Goal: Check status: Check status

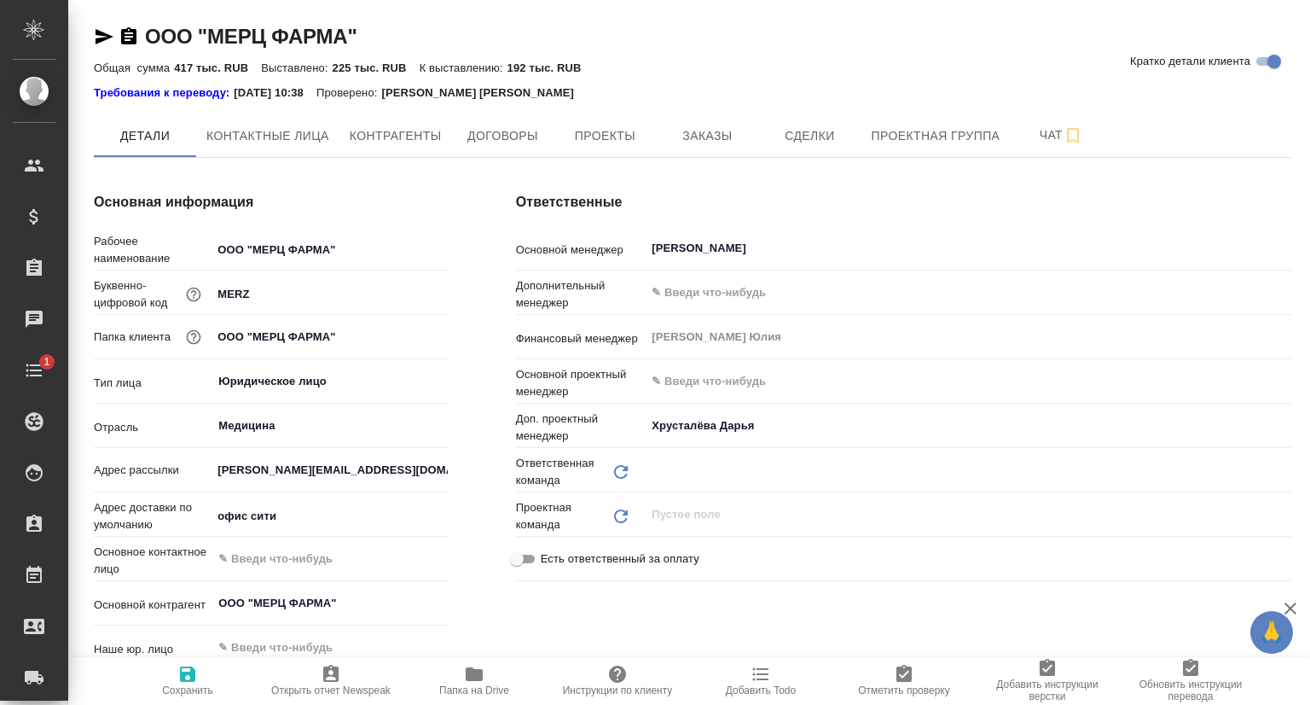
type input "Сити"
type спецификации\)-0 "Конечный заказчик (заказы, спецификации)"
type textarea "x"
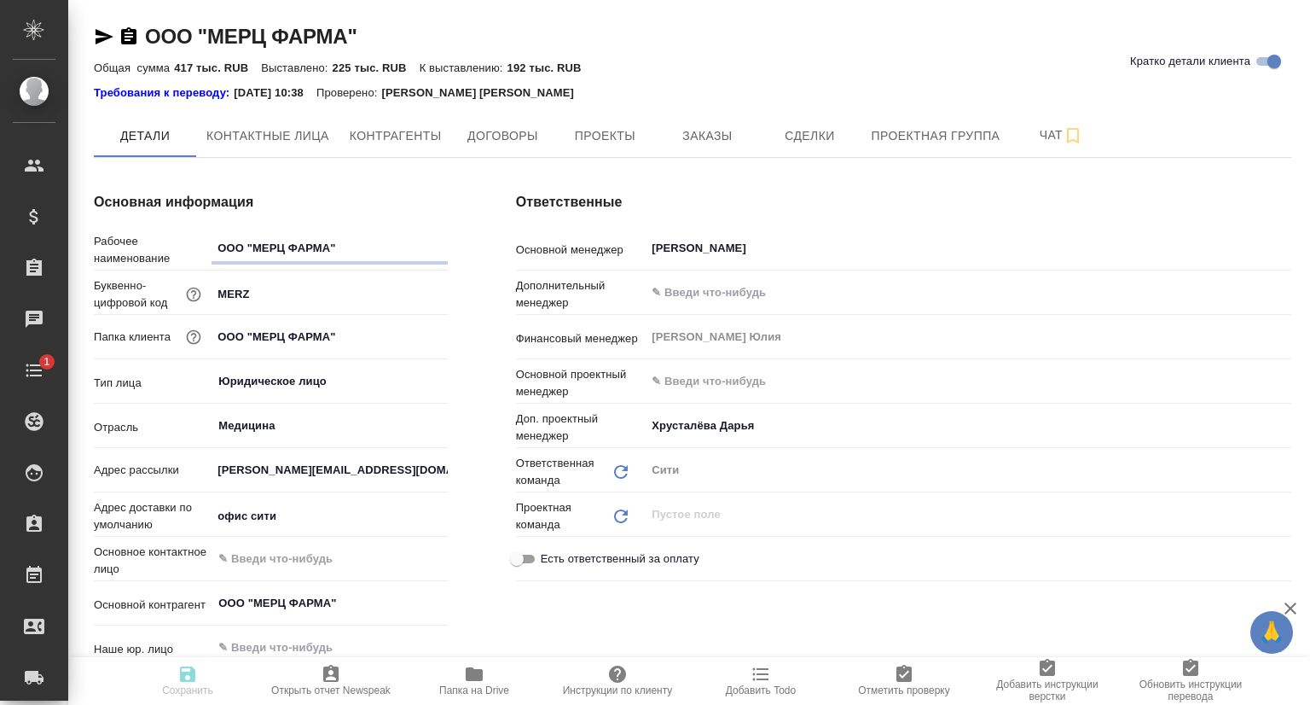
type textarea "x"
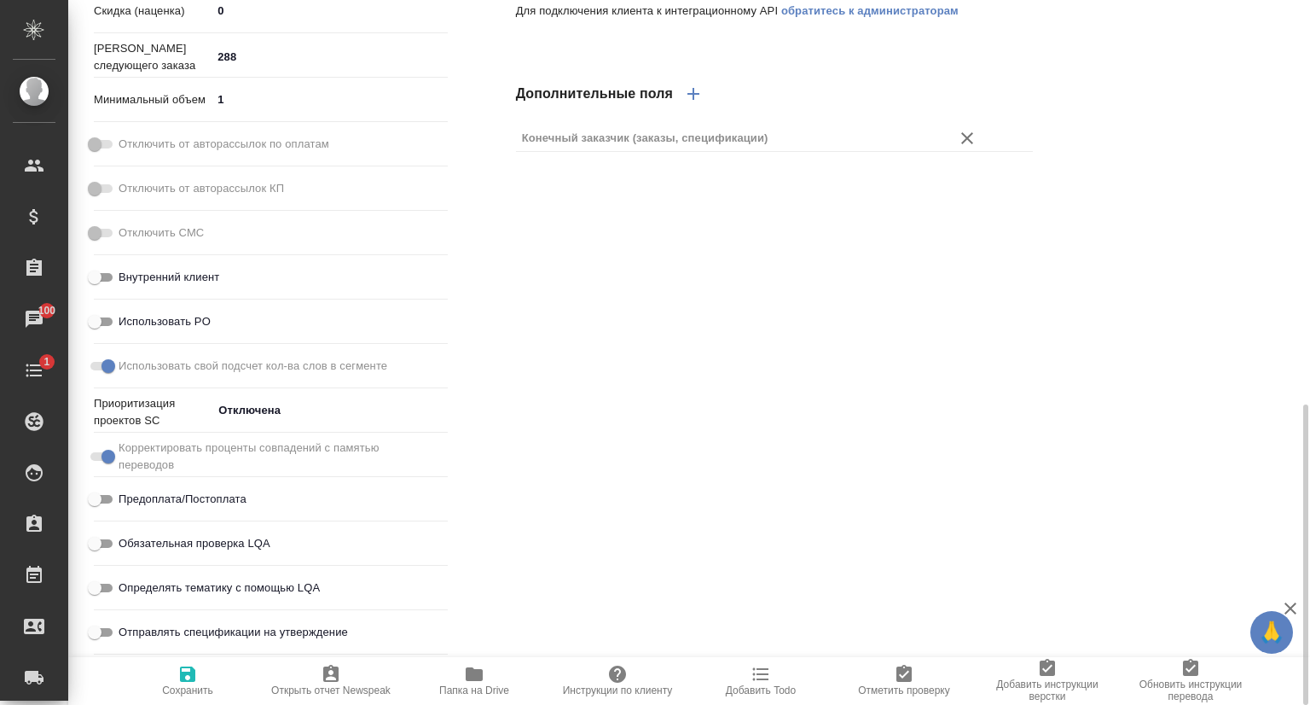
scroll to position [266, 0]
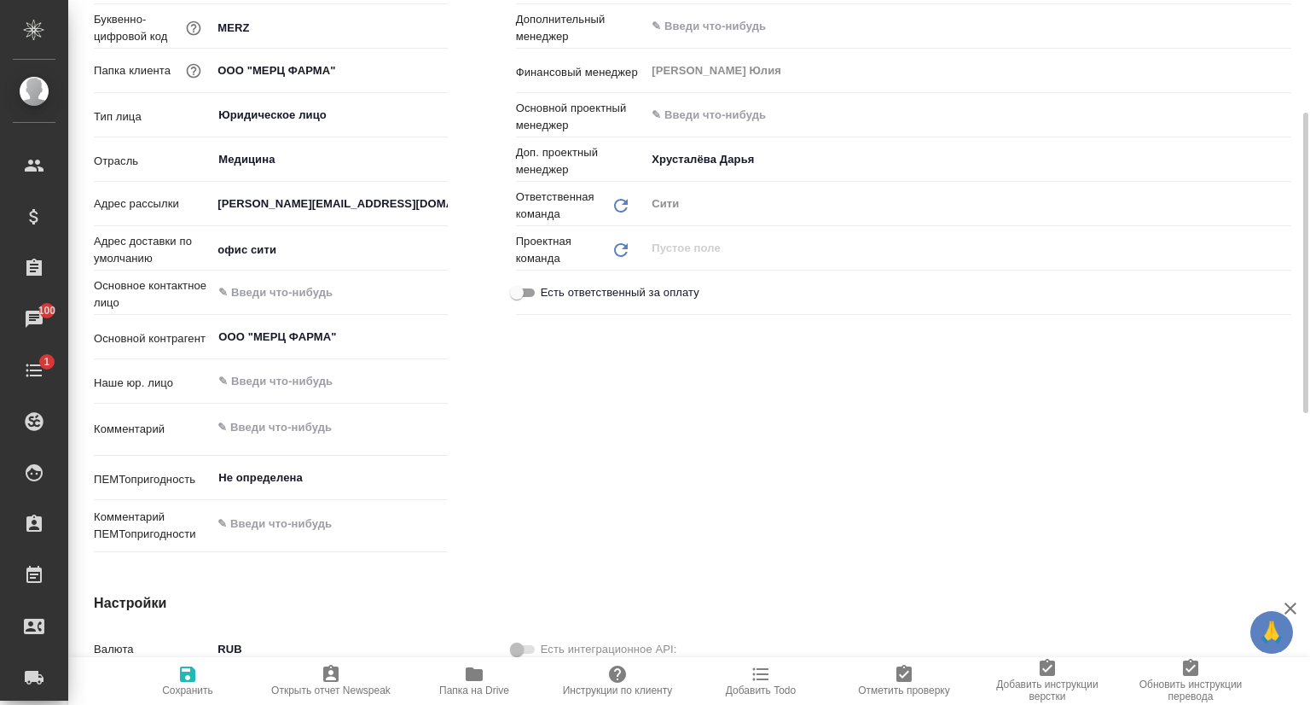
type textarea "x"
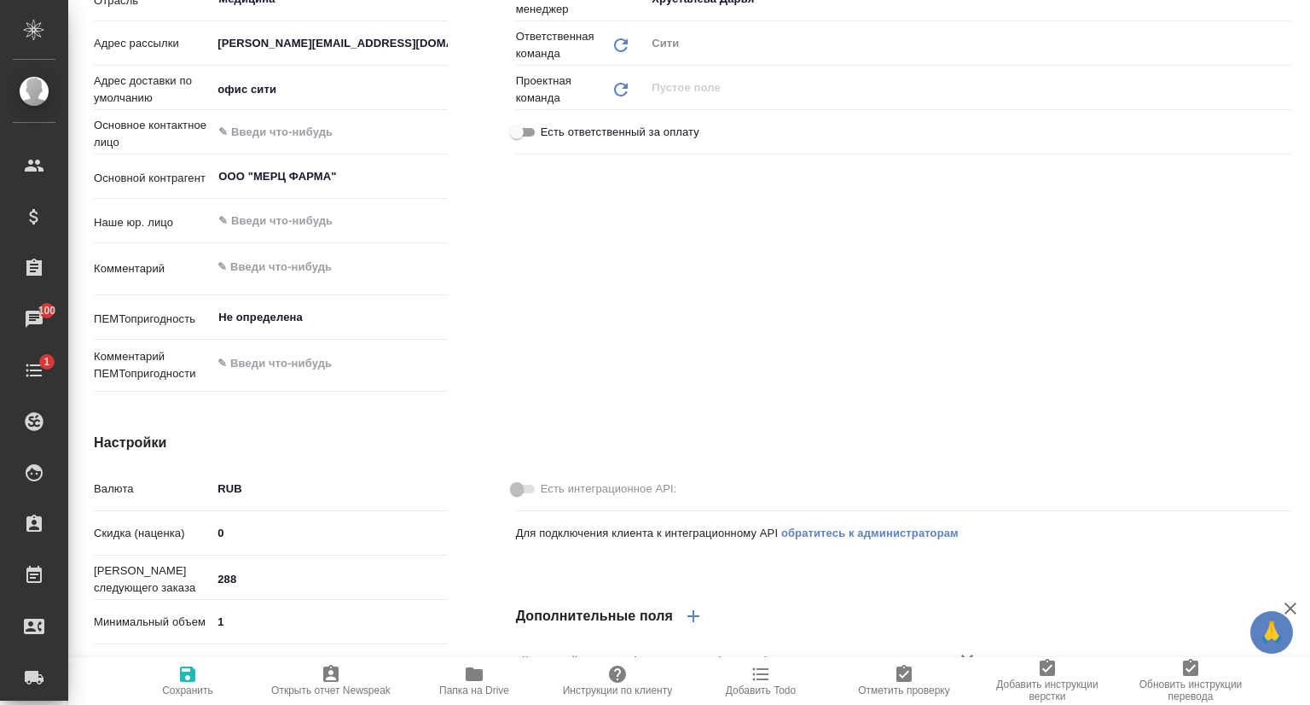
scroll to position [0, 0]
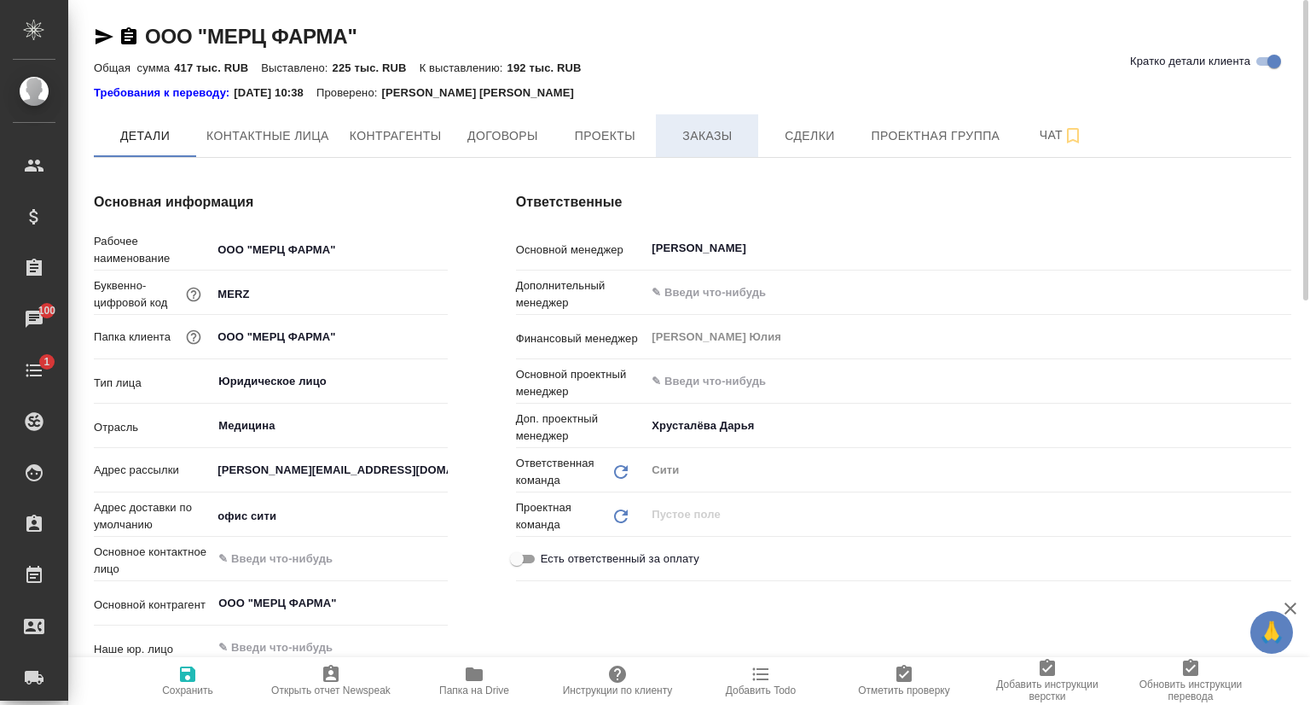
click at [672, 127] on span "Заказы" at bounding box center [707, 135] width 82 height 21
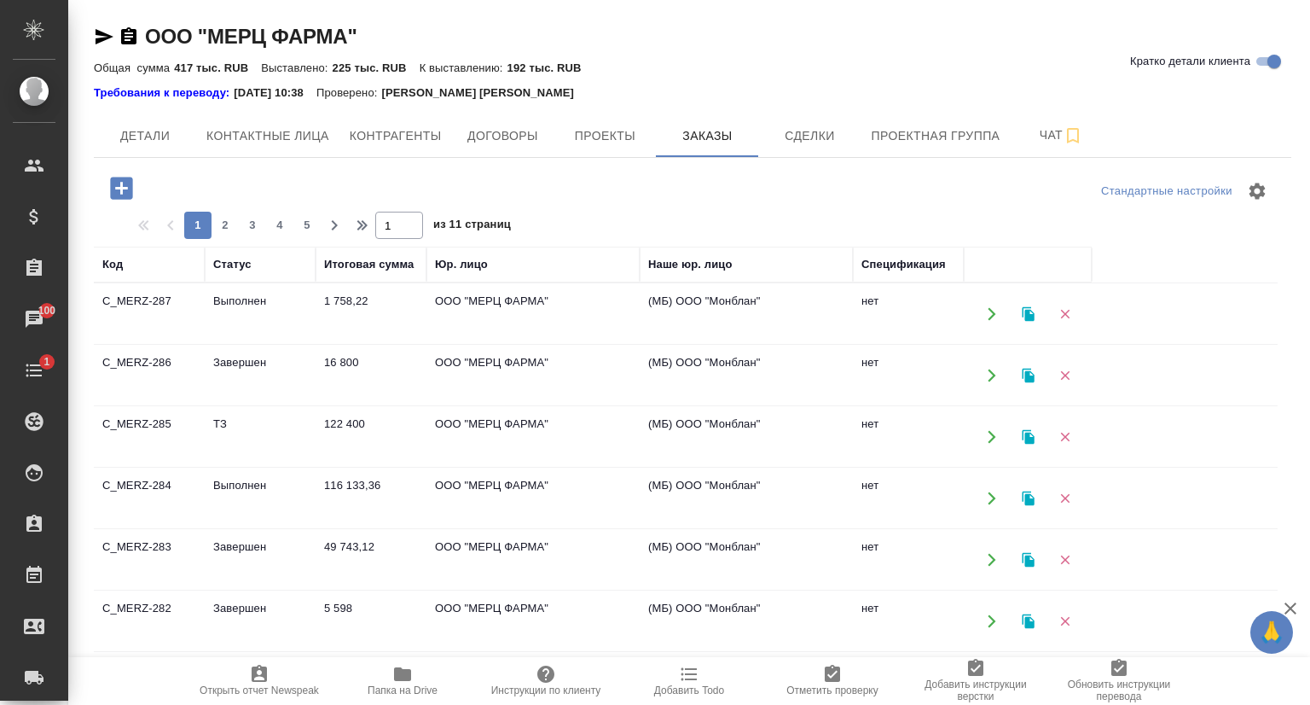
click at [162, 344] on td "C_MERZ-284" at bounding box center [149, 314] width 111 height 60
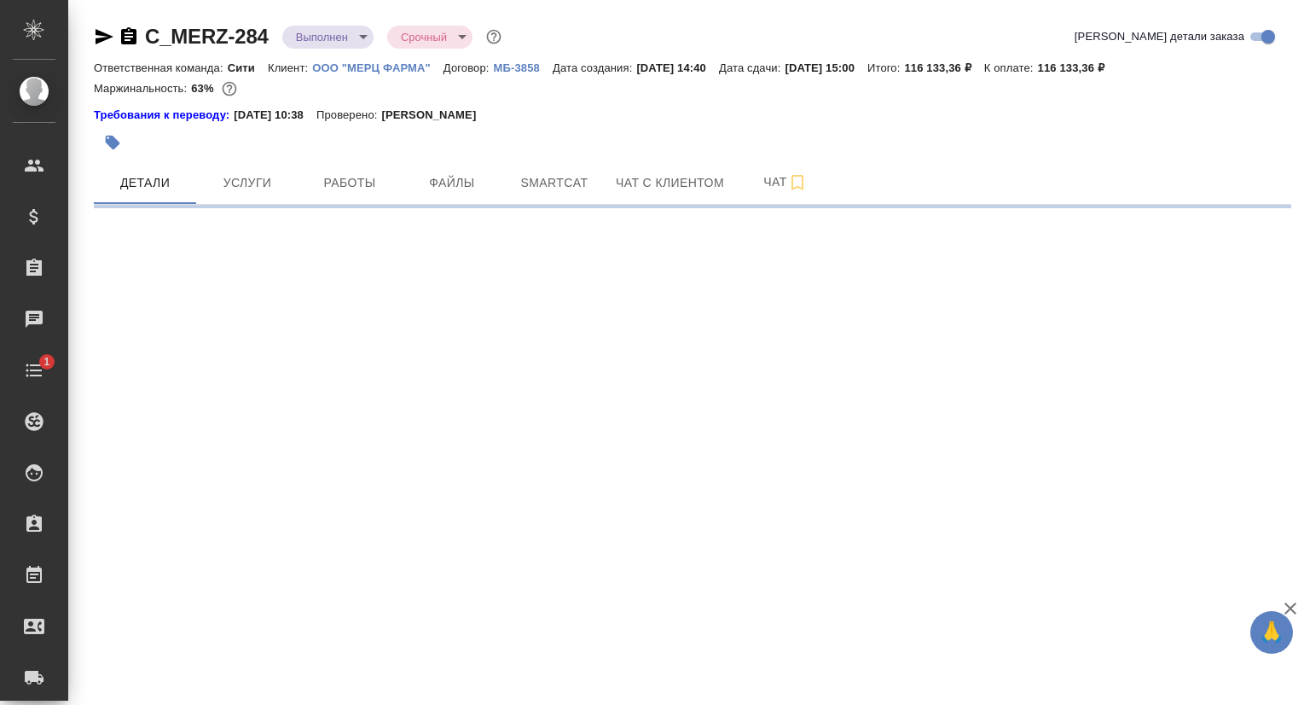
select select "RU"
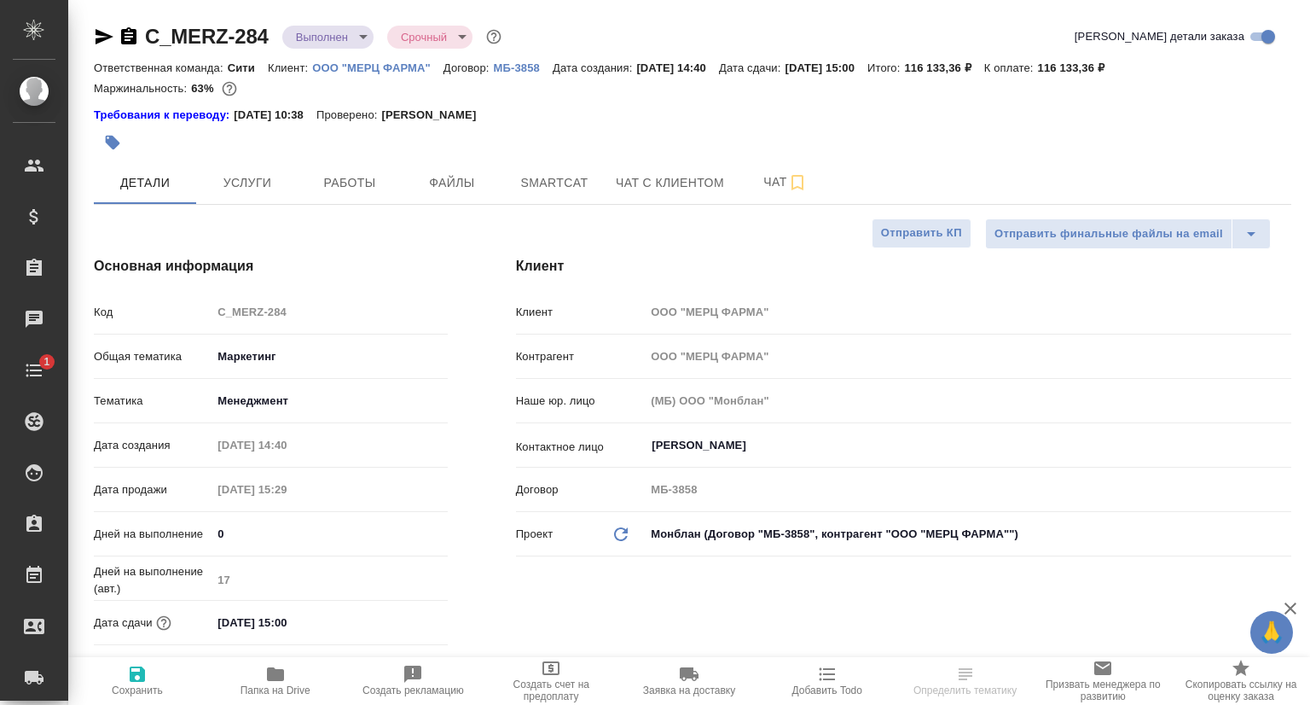
type textarea "x"
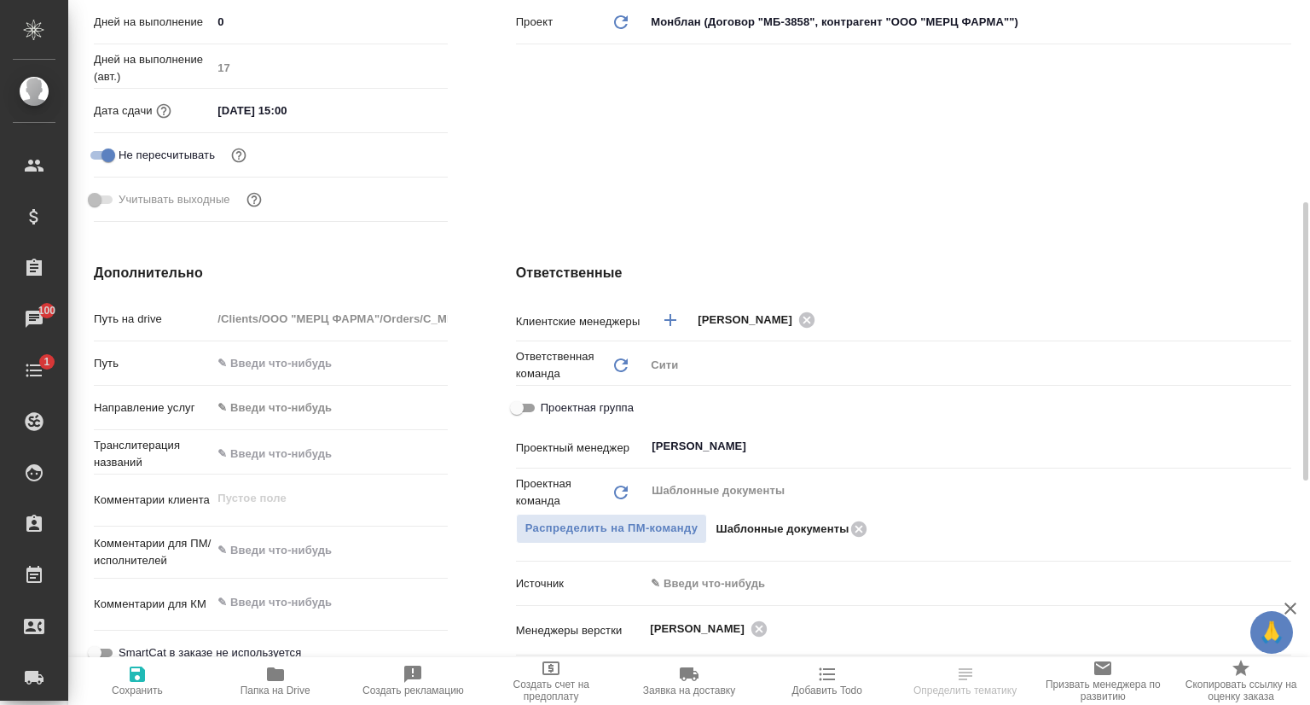
scroll to position [597, 0]
